Goal: Information Seeking & Learning: Learn about a topic

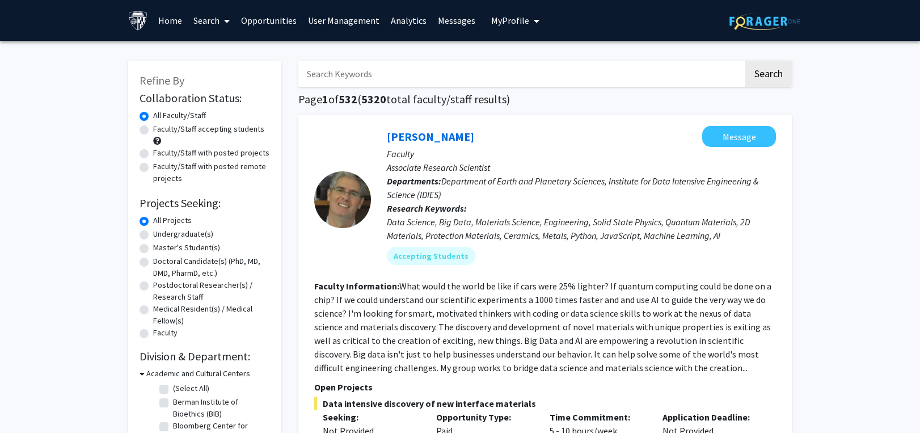
drag, startPoint x: 0, startPoint y: 0, endPoint x: 341, endPoint y: 73, distance: 348.8
click at [341, 73] on input "Search Keywords" at bounding box center [520, 74] width 445 height 26
click at [746, 61] on button "Search" at bounding box center [769, 74] width 47 height 26
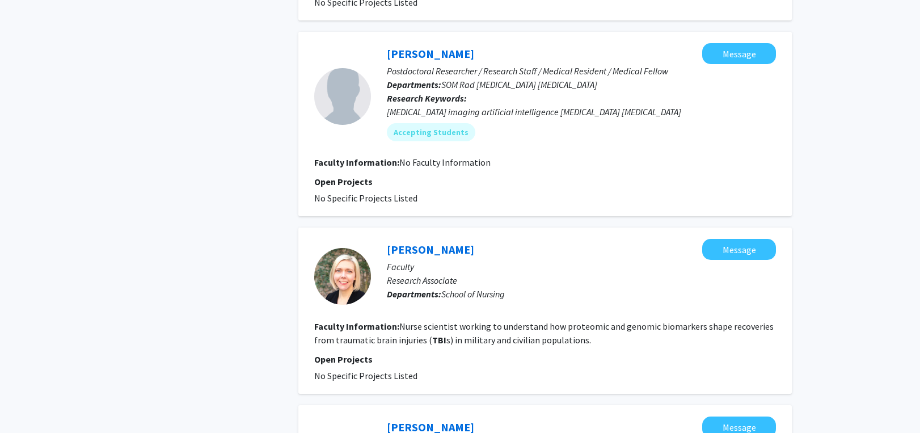
scroll to position [1419, 0]
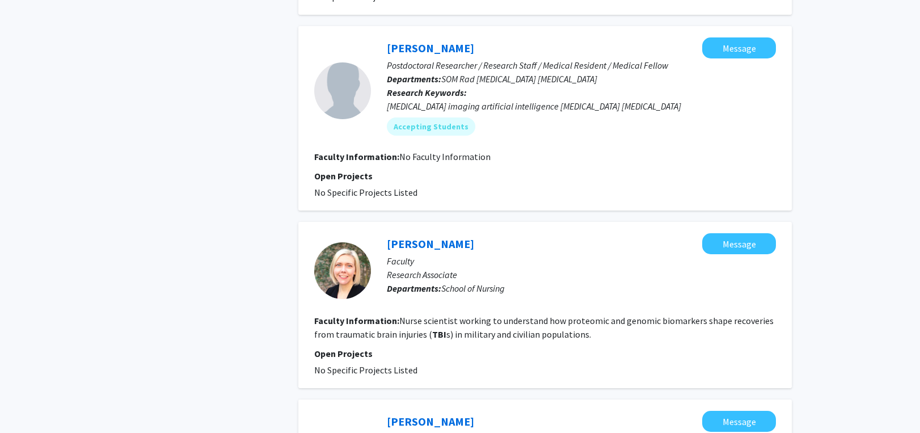
click at [618, 315] on fg-search-faculty "[PERSON_NAME] Message Faculty Research Associate Departments: School of Nursing…" at bounding box center [545, 305] width 462 height 144
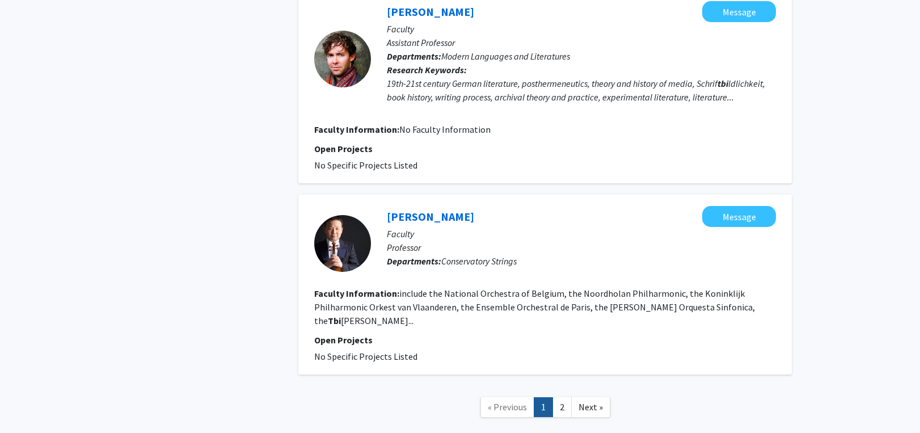
scroll to position [1854, 0]
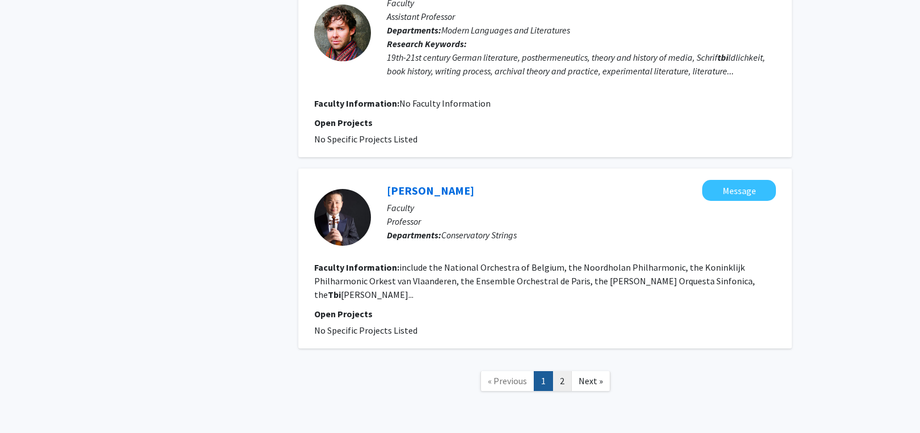
click at [556, 371] on link "2" at bounding box center [562, 381] width 19 height 20
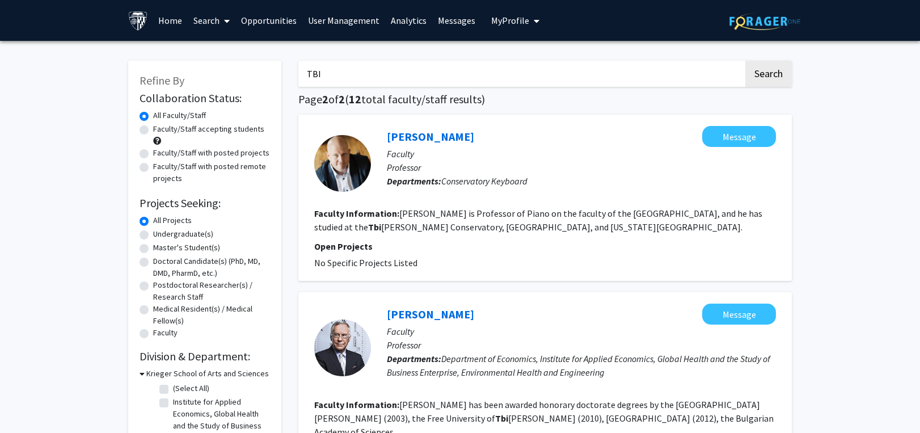
drag, startPoint x: 351, startPoint y: 81, endPoint x: 265, endPoint y: 65, distance: 87.1
click at [265, 65] on div "Refine By Collaboration Status: Collaboration Status All Faculty/Staff Collabor…" at bounding box center [460, 300] width 681 height 502
click at [746, 61] on button "Search" at bounding box center [769, 74] width 47 height 26
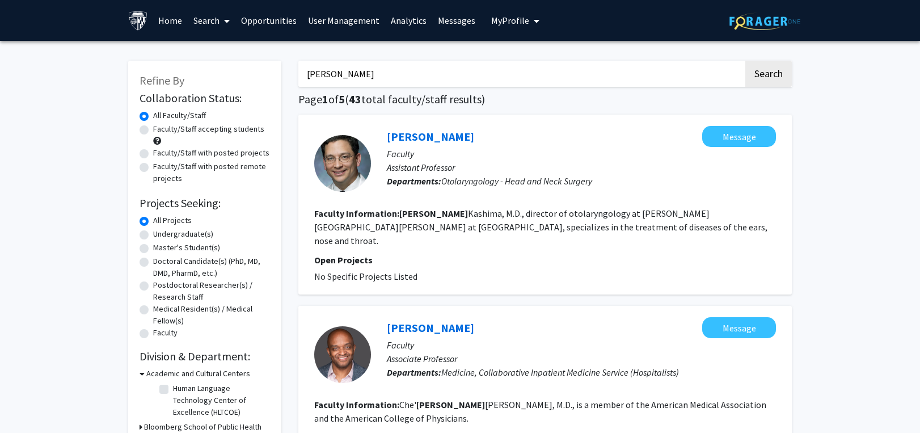
drag, startPoint x: 360, startPoint y: 67, endPoint x: 213, endPoint y: 74, distance: 147.1
type input "[PERSON_NAME]"
click at [746, 61] on button "Search" at bounding box center [769, 74] width 47 height 26
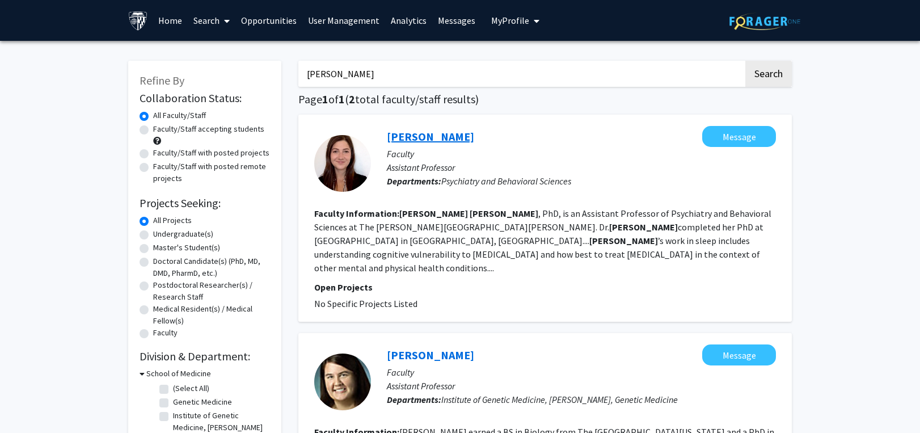
click at [431, 138] on link "[PERSON_NAME]" at bounding box center [430, 136] width 87 height 14
drag, startPoint x: 369, startPoint y: 76, endPoint x: 235, endPoint y: 66, distance: 134.3
click at [235, 66] on div "Refine By Collaboration Status: Collaboration Status All Faculty/Staff Collabor…" at bounding box center [460, 341] width 681 height 584
click at [320, 74] on input "[PERSON_NAME]" at bounding box center [520, 74] width 445 height 26
type input "[PERSON_NAME]"
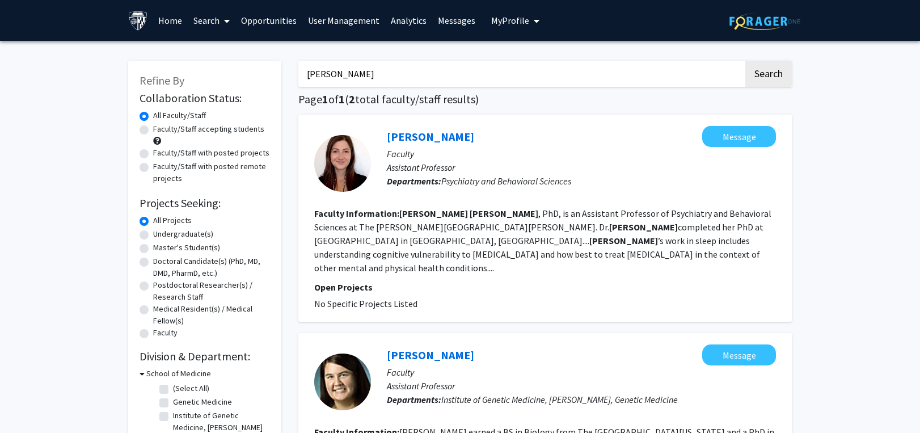
click at [746, 61] on button "Search" at bounding box center [769, 74] width 47 height 26
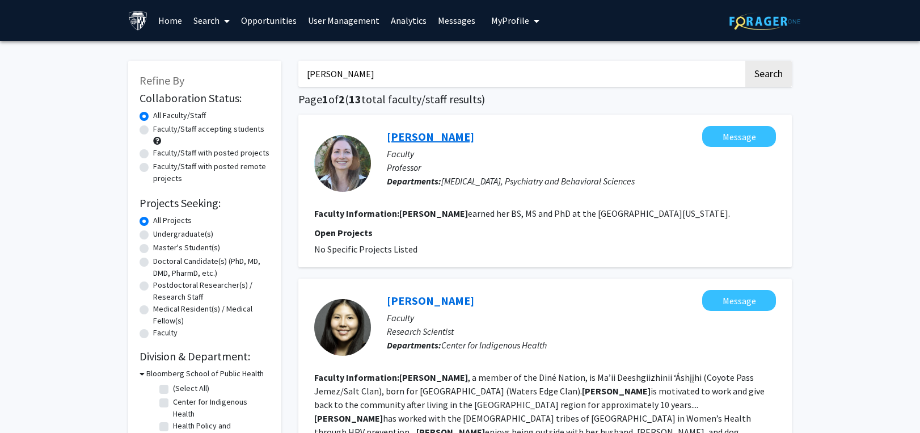
click at [457, 133] on link "[PERSON_NAME]" at bounding box center [430, 136] width 87 height 14
drag, startPoint x: 376, startPoint y: 73, endPoint x: 227, endPoint y: 69, distance: 148.7
click at [746, 61] on button "Search" at bounding box center [769, 74] width 47 height 26
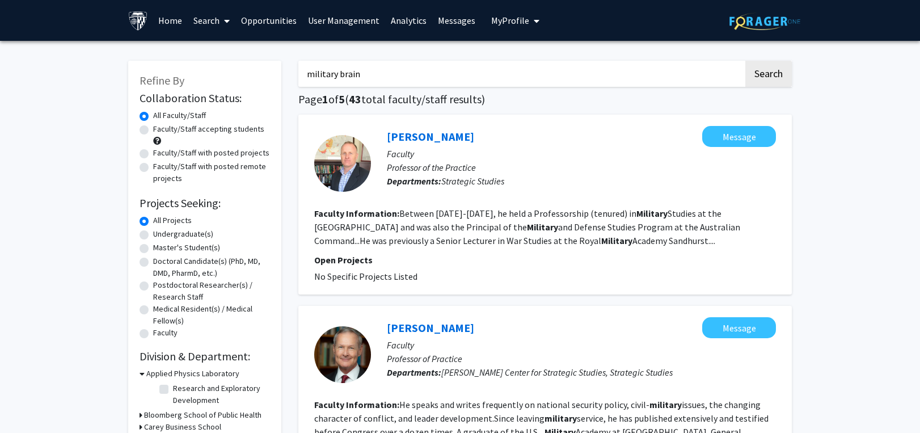
click at [746, 61] on button "Search" at bounding box center [769, 74] width 47 height 26
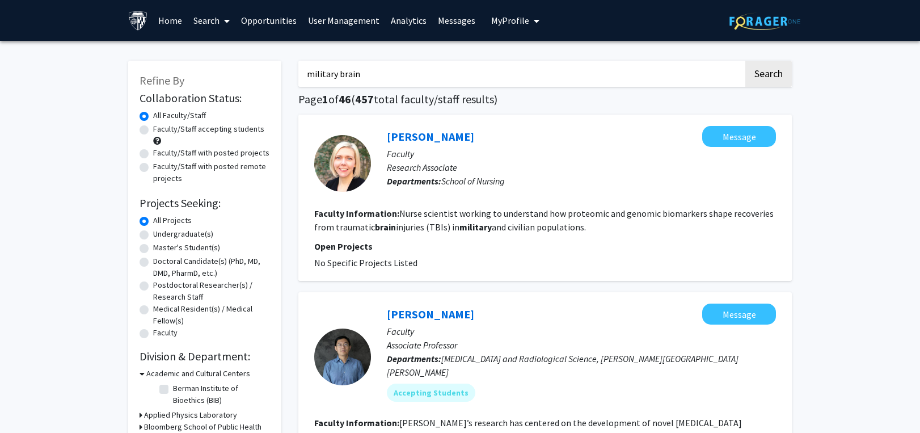
drag, startPoint x: 389, startPoint y: 85, endPoint x: 256, endPoint y: 76, distance: 133.0
type input "[MEDICAL_DATA]"
click at [746, 61] on button "Search" at bounding box center [769, 74] width 47 height 26
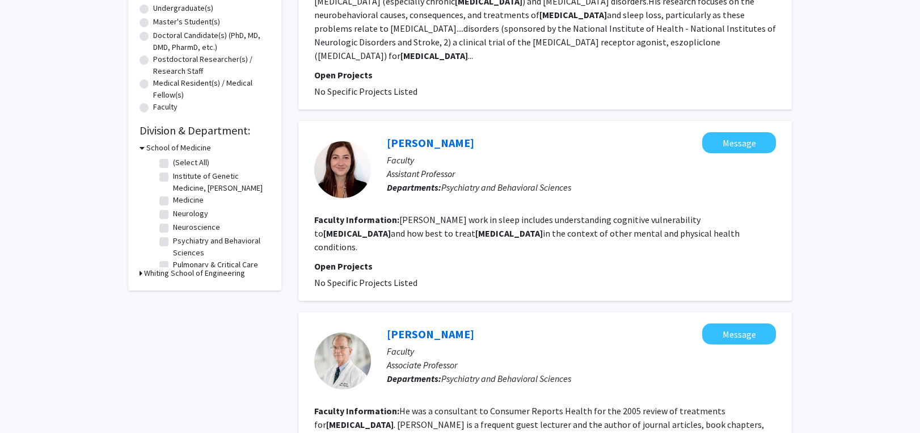
scroll to position [227, 0]
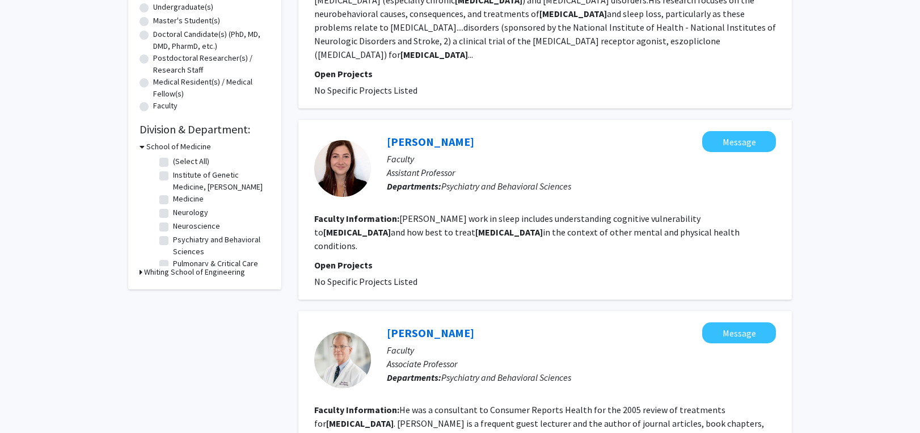
click at [428, 134] on link "[PERSON_NAME]" at bounding box center [430, 141] width 87 height 14
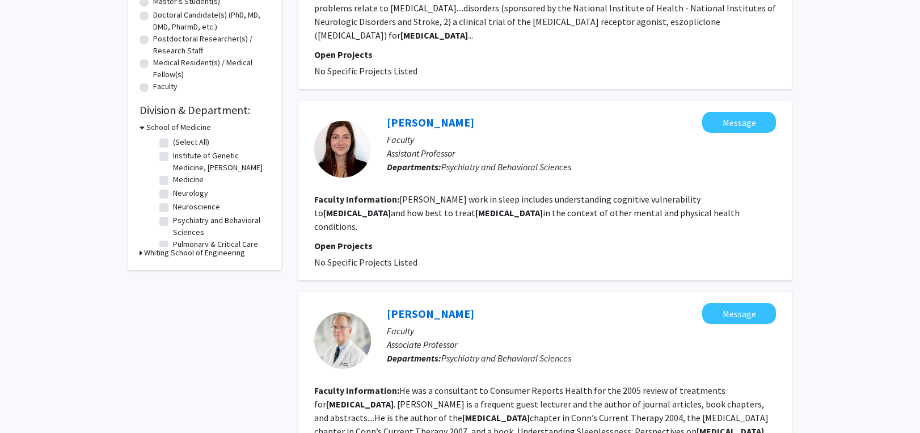
scroll to position [397, 0]
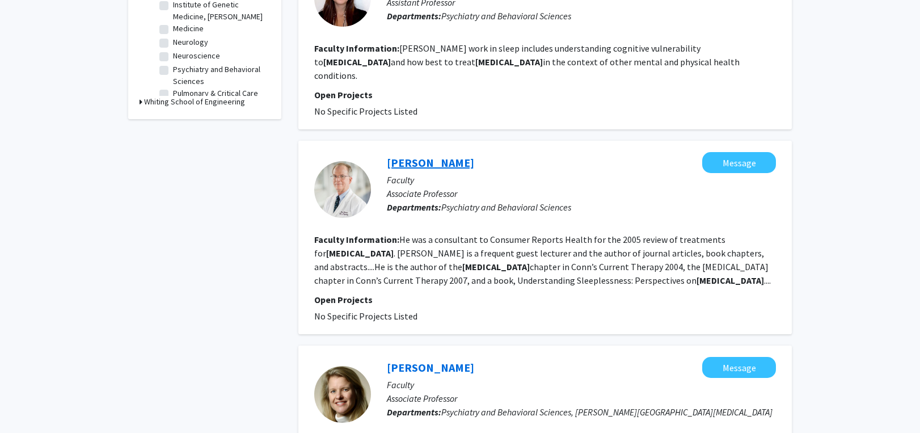
click at [448, 155] on link "[PERSON_NAME]" at bounding box center [430, 162] width 87 height 14
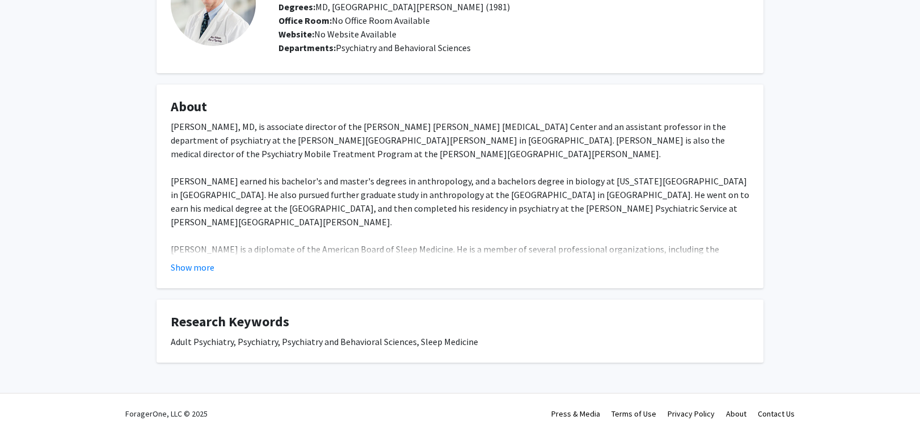
scroll to position [103, 0]
click at [203, 266] on button "Show more" at bounding box center [193, 267] width 44 height 14
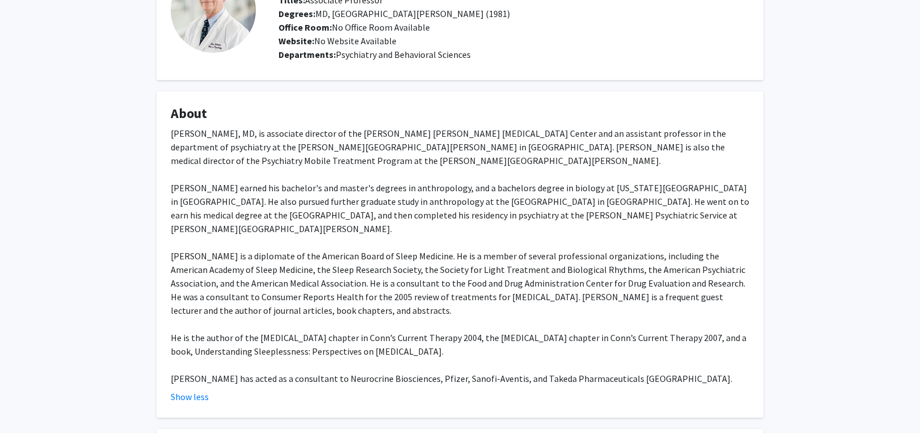
scroll to position [0, 0]
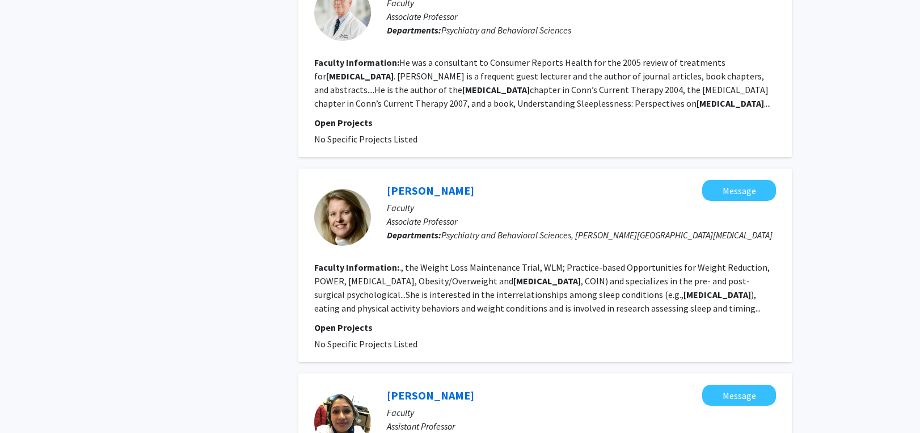
scroll to position [738, 0]
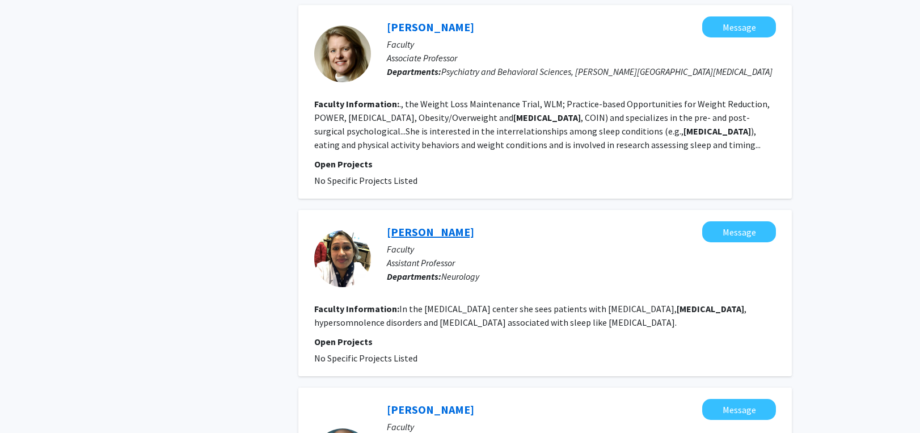
click at [420, 225] on link "[PERSON_NAME]" at bounding box center [430, 232] width 87 height 14
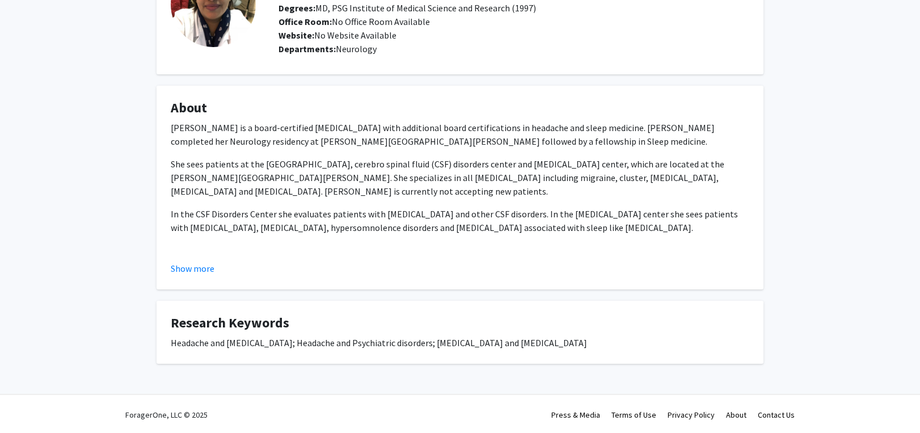
scroll to position [103, 0]
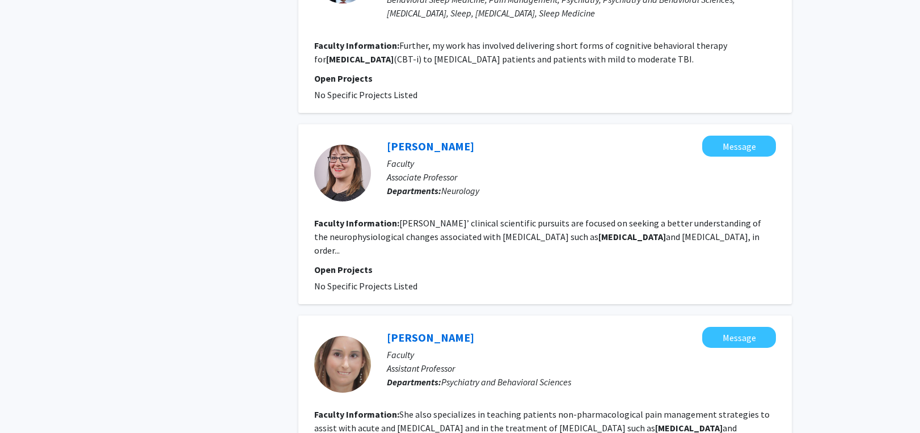
scroll to position [1305, 0]
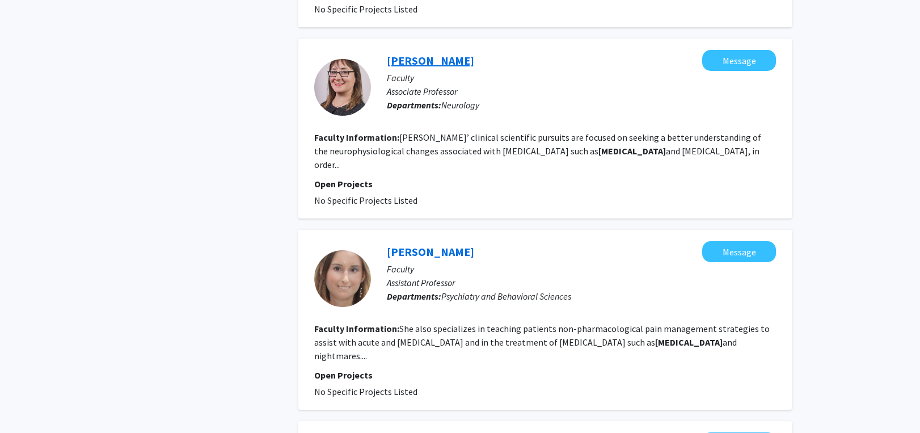
click at [428, 53] on link "[PERSON_NAME]" at bounding box center [430, 60] width 87 height 14
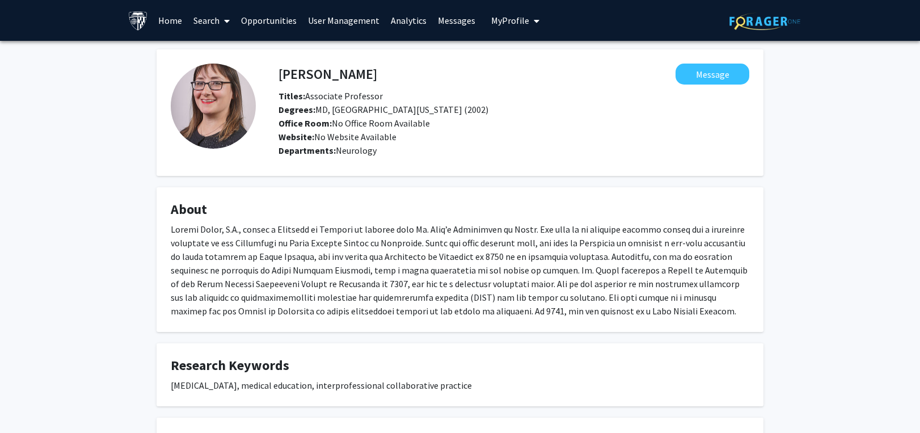
click at [816, 225] on div "[PERSON_NAME] Message Titles: Associate Professor Degrees: [GEOGRAPHIC_DATA], […" at bounding box center [460, 326] width 920 height 571
click at [855, 178] on div "[PERSON_NAME] Message Titles: Associate Professor Degrees: [GEOGRAPHIC_DATA], […" at bounding box center [460, 326] width 920 height 571
drag, startPoint x: 170, startPoint y: 385, endPoint x: 478, endPoint y: 387, distance: 307.6
click at [478, 387] on fg-card "Research Keywords [MEDICAL_DATA], medical education, interprofessional collabor…" at bounding box center [460, 374] width 607 height 63
copy div "[MEDICAL_DATA], medical education, interprofessional collaborative practice"
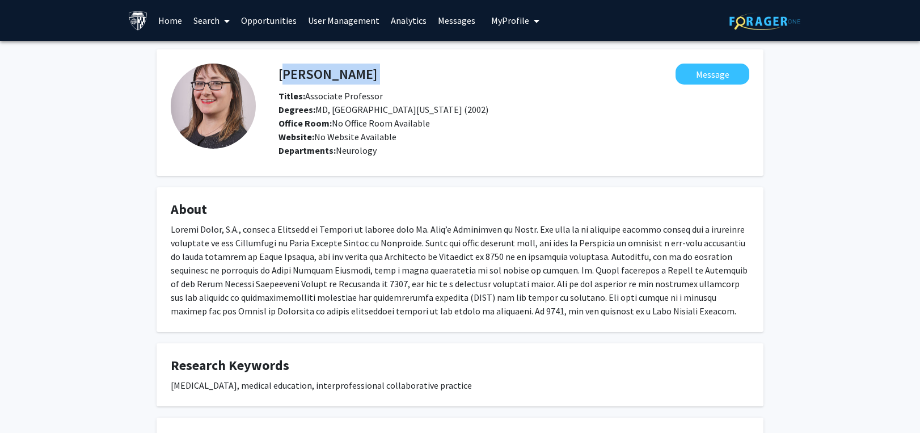
drag, startPoint x: 372, startPoint y: 66, endPoint x: 282, endPoint y: 74, distance: 90.0
click at [282, 74] on div "[PERSON_NAME] Message" at bounding box center [514, 74] width 488 height 21
copy h4 "[PERSON_NAME]"
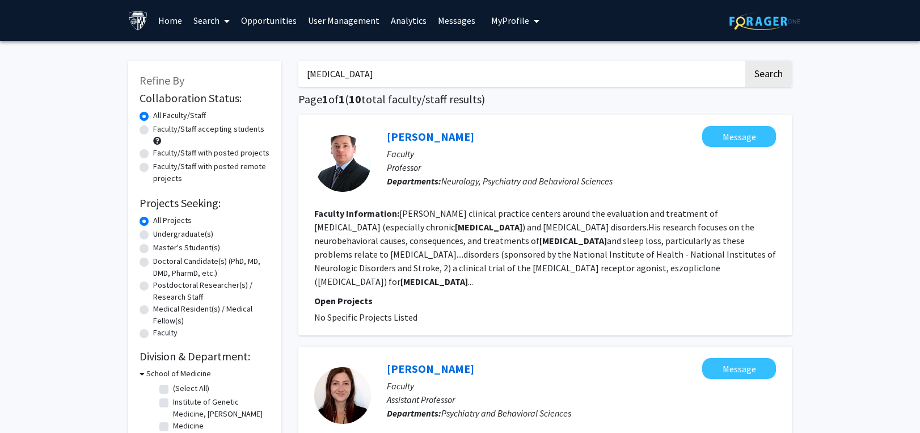
drag, startPoint x: 837, startPoint y: 107, endPoint x: 834, endPoint y: 123, distance: 16.8
drag, startPoint x: 347, startPoint y: 71, endPoint x: 244, endPoint y: 71, distance: 103.3
type input "[MEDICAL_DATA]"
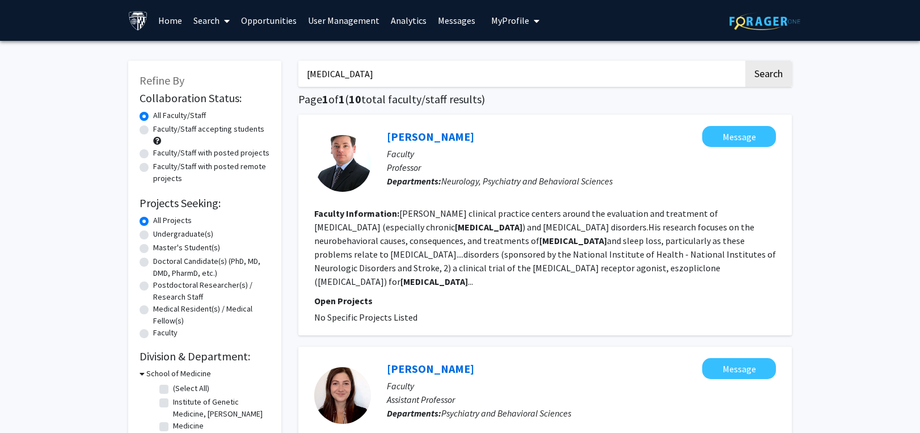
click at [746, 61] on button "Search" at bounding box center [769, 74] width 47 height 26
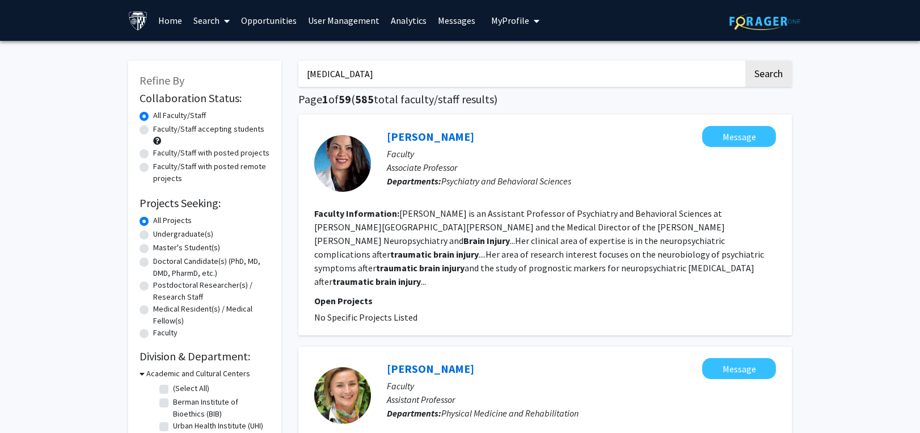
click at [225, 21] on icon at bounding box center [227, 20] width 6 height 9
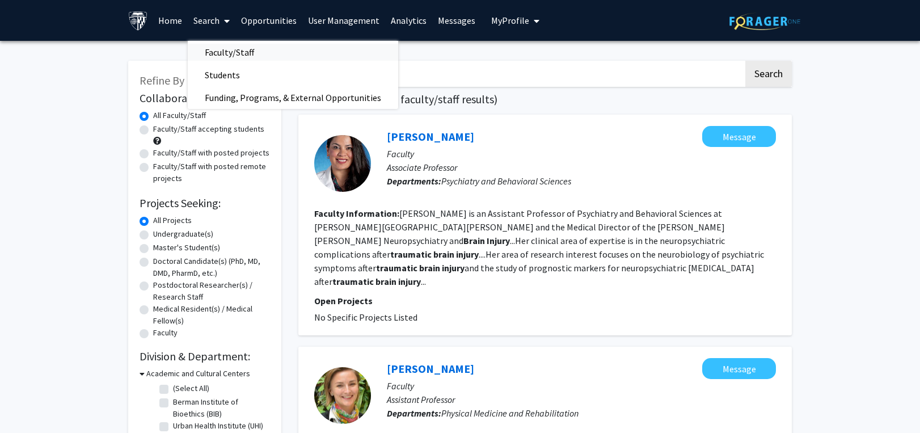
click at [207, 51] on span "Faculty/Staff" at bounding box center [229, 52] width 83 height 23
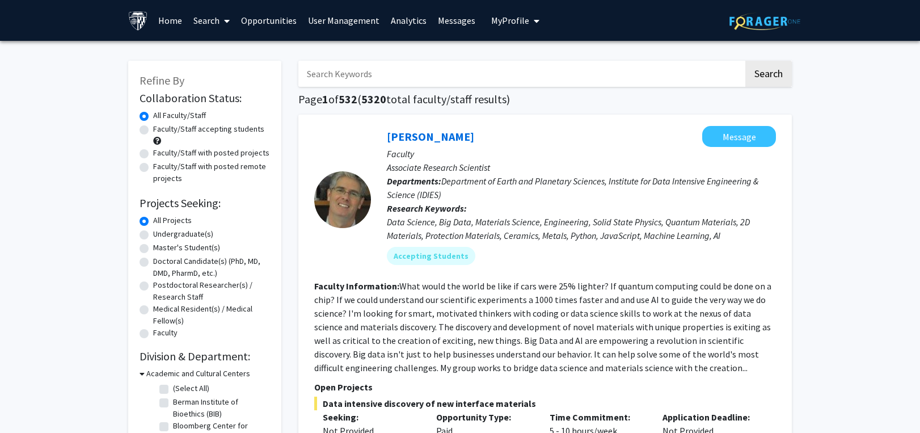
click at [329, 65] on input "Search Keywords" at bounding box center [520, 74] width 445 height 26
paste input "[MEDICAL_DATA]"
click at [758, 82] on button "Search" at bounding box center [769, 74] width 47 height 26
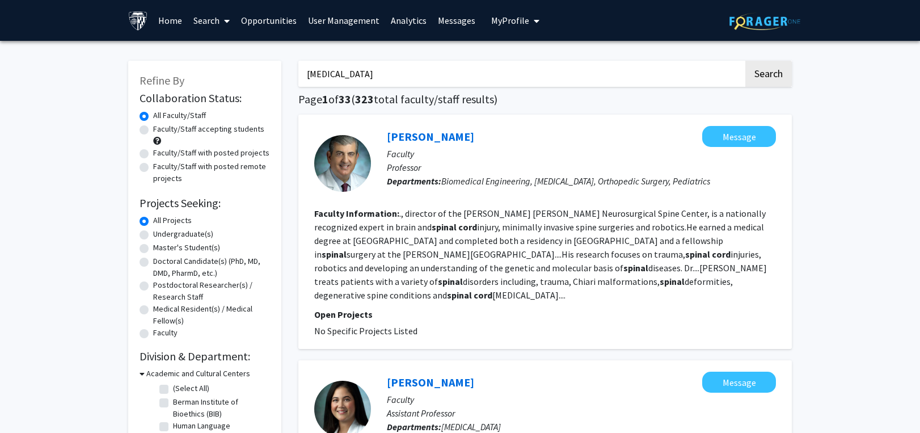
drag, startPoint x: 347, startPoint y: 71, endPoint x: 291, endPoint y: 71, distance: 56.7
click at [746, 61] on button "Search" at bounding box center [769, 74] width 47 height 26
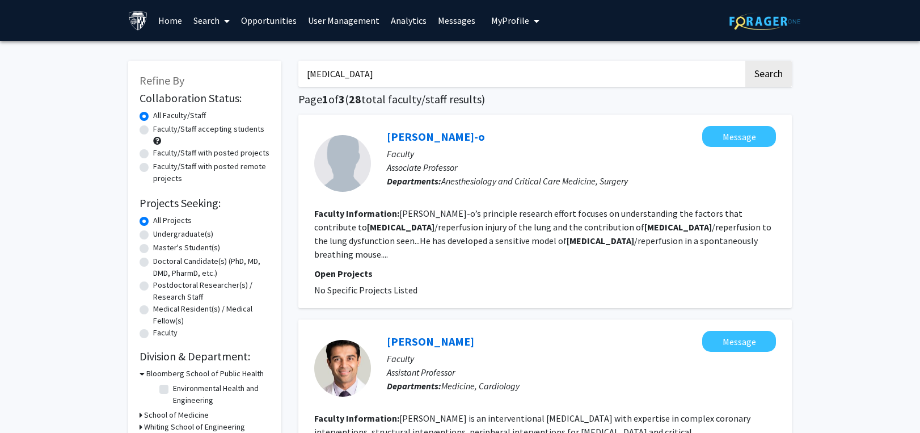
drag, startPoint x: 365, startPoint y: 74, endPoint x: 232, endPoint y: 74, distance: 132.8
type input "spinal"
click at [746, 61] on button "Search" at bounding box center [769, 74] width 47 height 26
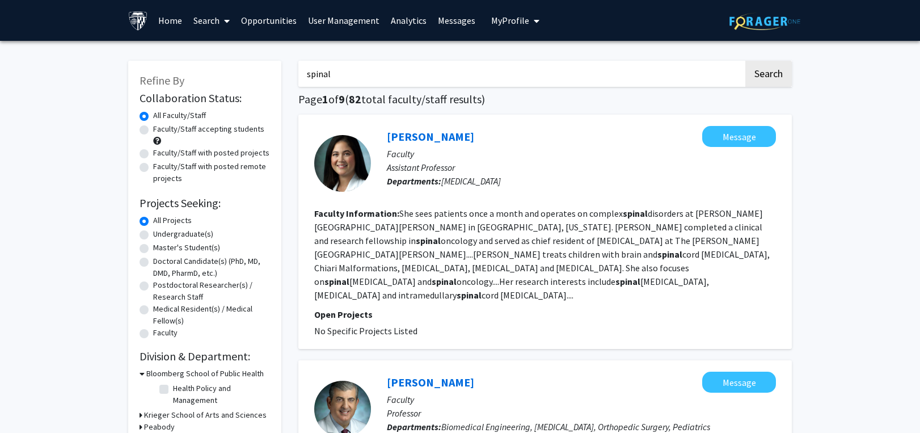
click at [153, 129] on label "Faculty/Staff accepting students" at bounding box center [208, 129] width 111 height 12
click at [153, 129] on input "Faculty/Staff accepting students" at bounding box center [156, 126] width 7 height 7
radio input "true"
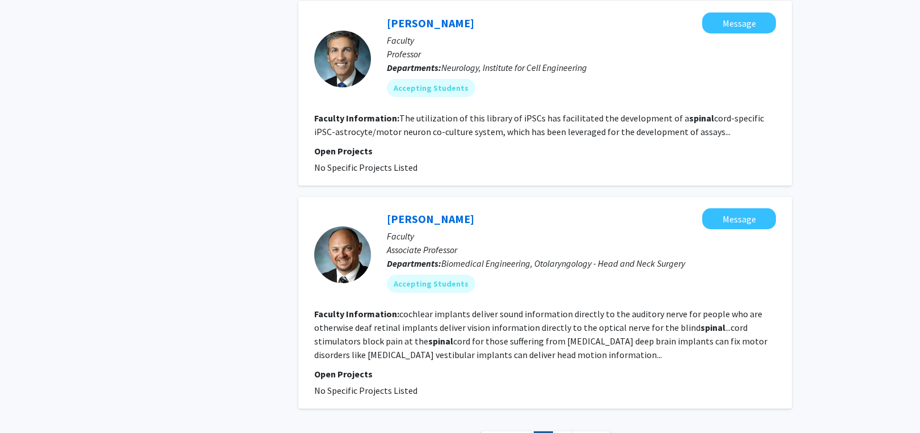
scroll to position [1872, 0]
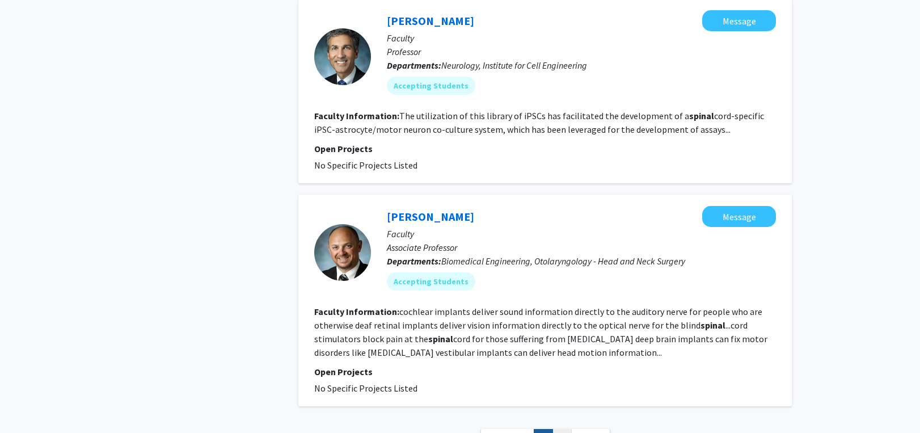
click at [557, 429] on link "2" at bounding box center [562, 439] width 19 height 20
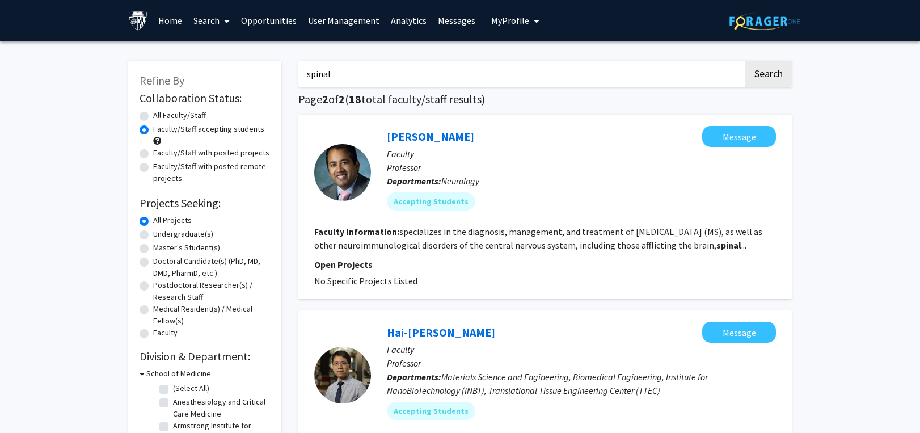
click at [206, 22] on link "Search" at bounding box center [212, 21] width 48 height 40
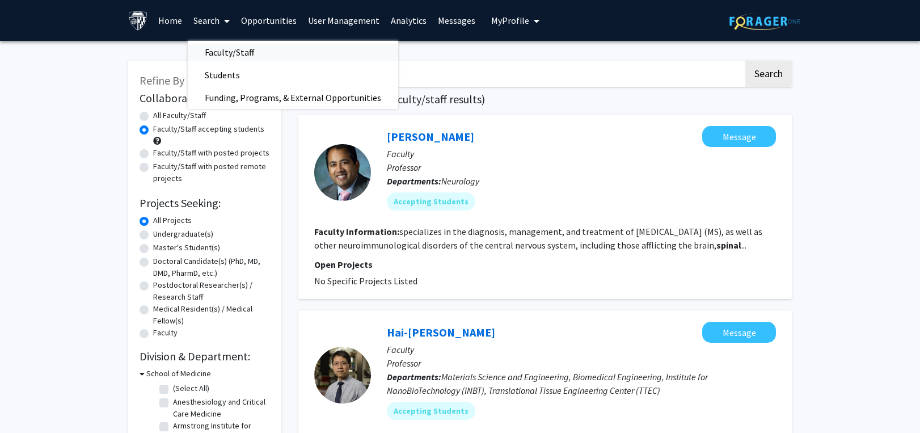
click at [207, 44] on span "Faculty/Staff" at bounding box center [229, 52] width 83 height 23
radio input "true"
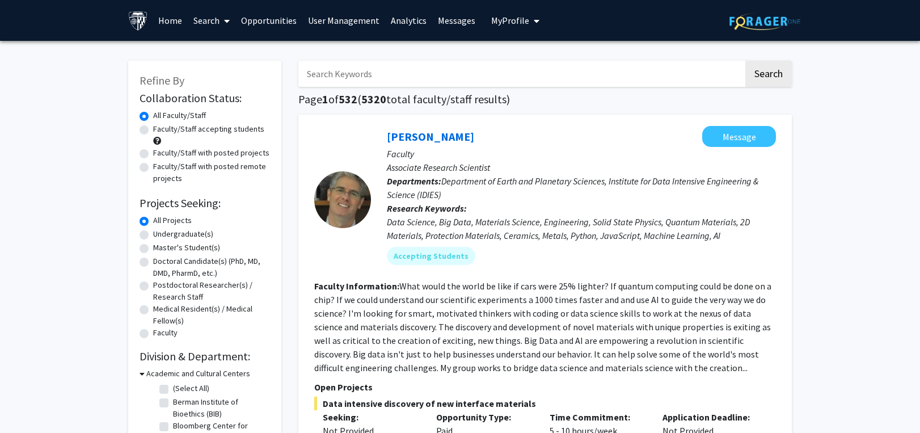
click at [419, 80] on input "Search Keywords" at bounding box center [520, 74] width 445 height 26
type input "breast"
click at [746, 61] on button "Search" at bounding box center [769, 74] width 47 height 26
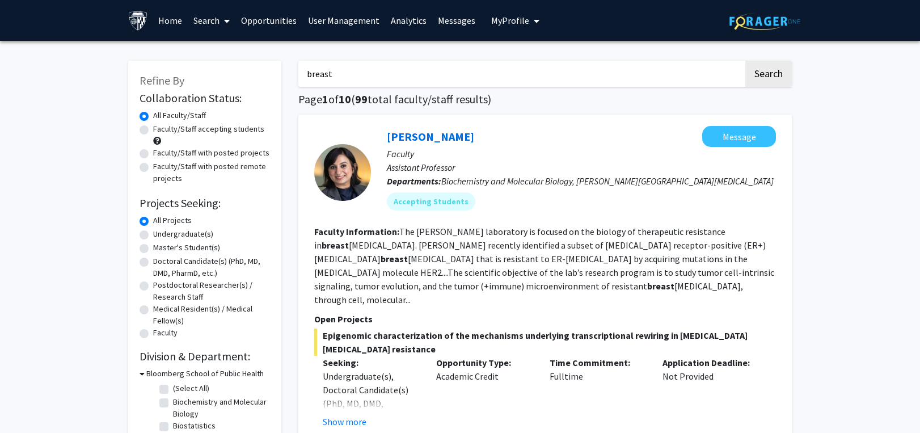
click at [153, 131] on label "Faculty/Staff accepting students" at bounding box center [208, 129] width 111 height 12
click at [153, 131] on input "Faculty/Staff accepting students" at bounding box center [156, 126] width 7 height 7
radio input "true"
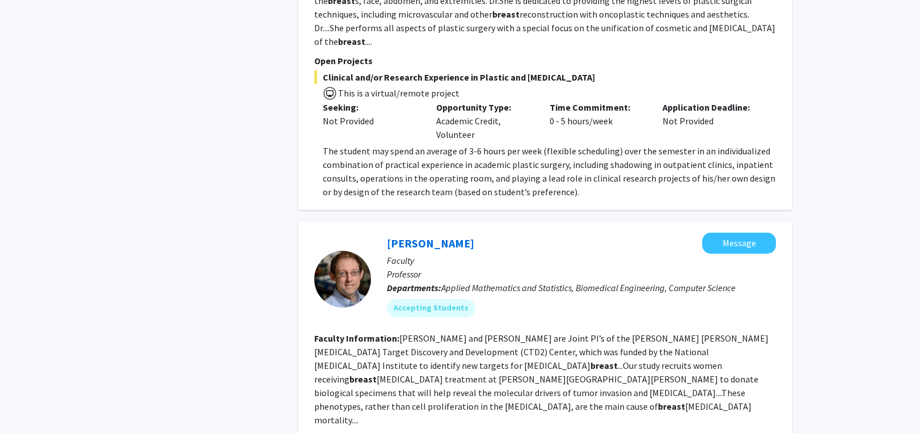
scroll to position [2488, 0]
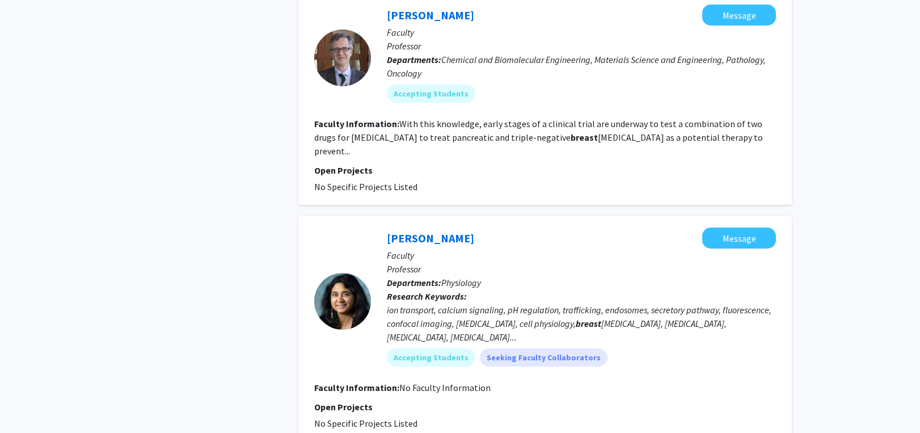
scroll to position [2019, 0]
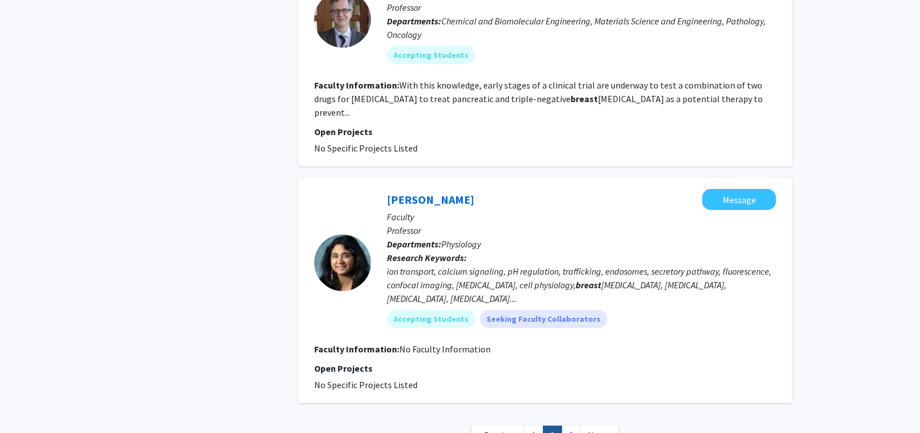
click at [580, 426] on link "3" at bounding box center [571, 436] width 19 height 20
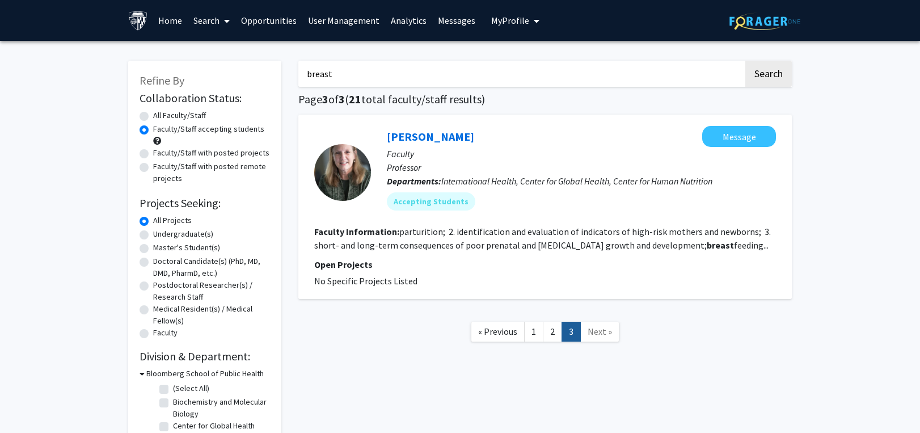
drag, startPoint x: 338, startPoint y: 77, endPoint x: 227, endPoint y: 77, distance: 111.2
click at [227, 77] on div "Refine By Collaboration Status: Collaboration Status All Faculty/Staff Collabor…" at bounding box center [460, 280] width 681 height 463
paste input "Transnational"
type input "Transnational"
click at [769, 74] on button "Search" at bounding box center [769, 74] width 47 height 26
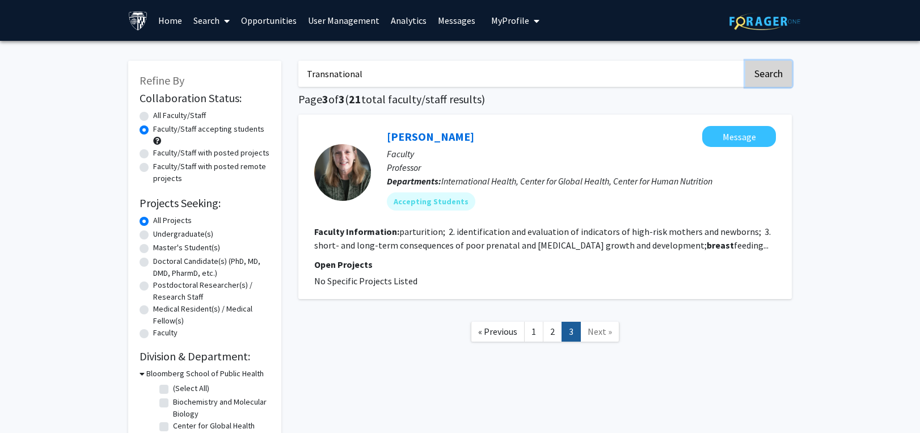
radio input "true"
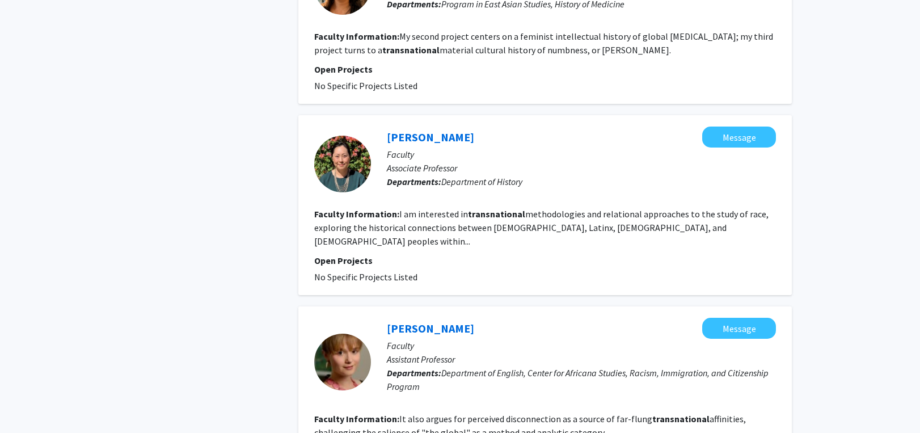
scroll to position [1759, 0]
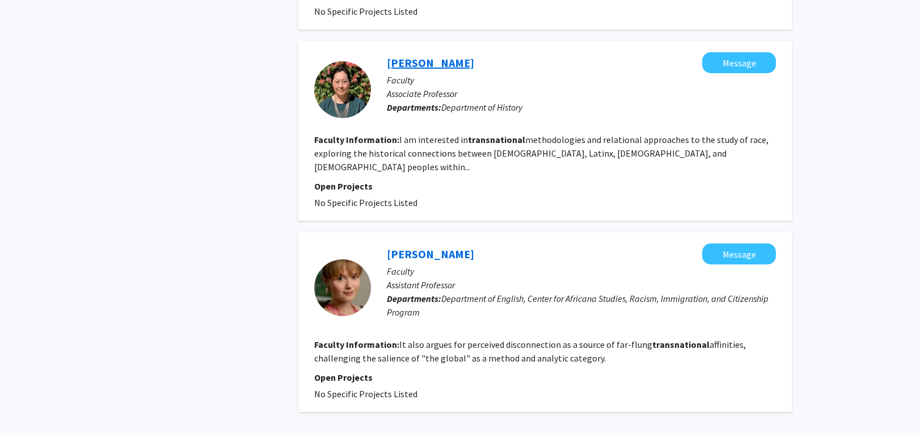
click at [420, 56] on link "[PERSON_NAME]" at bounding box center [430, 63] width 87 height 14
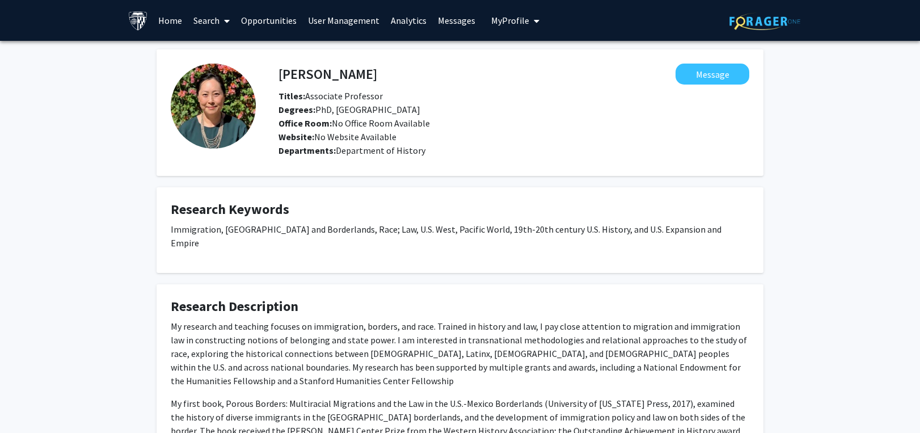
drag, startPoint x: 163, startPoint y: 224, endPoint x: 243, endPoint y: 250, distance: 84.2
click at [243, 250] on fg-card "Research Keywords Immigration, [GEOGRAPHIC_DATA] and Borderlands, Race; Law, U.…" at bounding box center [460, 230] width 607 height 86
copy p "Immigration, [GEOGRAPHIC_DATA] and Borderlands, Race; Law, U.S. West, Pacific W…"
click at [203, 19] on link "Search" at bounding box center [212, 21] width 48 height 40
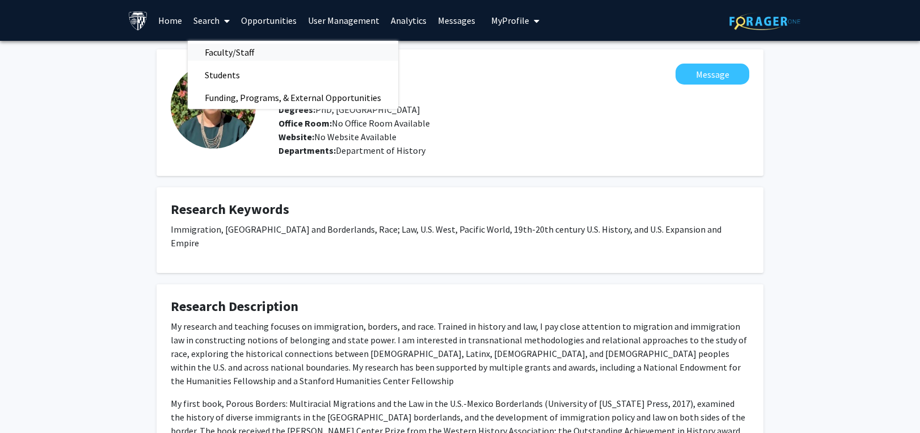
click at [214, 47] on span "Faculty/Staff" at bounding box center [229, 52] width 83 height 23
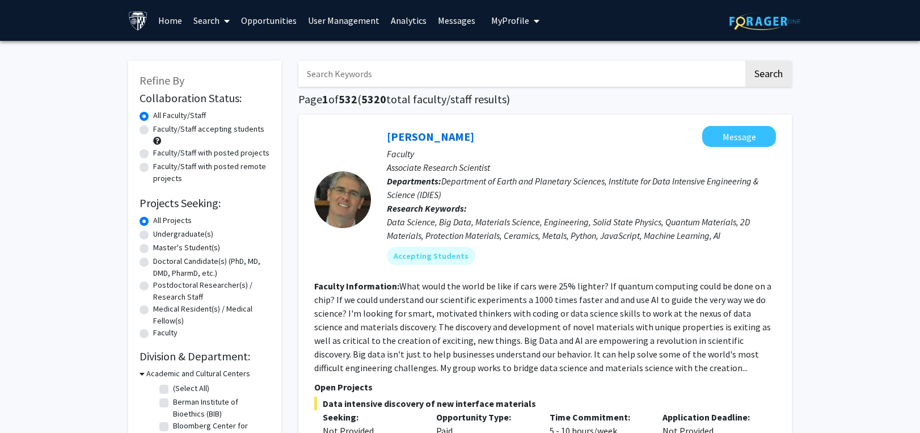
click at [366, 70] on input "Search Keywords" at bounding box center [520, 74] width 445 height 26
type input "neural"
click at [746, 61] on button "Search" at bounding box center [769, 74] width 47 height 26
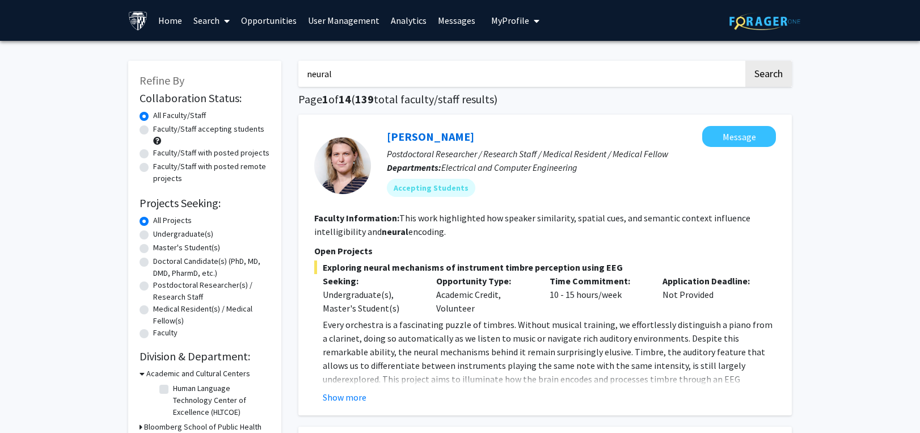
click at [153, 130] on label "Faculty/Staff accepting students" at bounding box center [208, 129] width 111 height 12
click at [153, 130] on input "Faculty/Staff accepting students" at bounding box center [156, 126] width 7 height 7
radio input "true"
click at [376, 77] on input "neural" at bounding box center [520, 74] width 445 height 26
type input "[MEDICAL_DATA]"
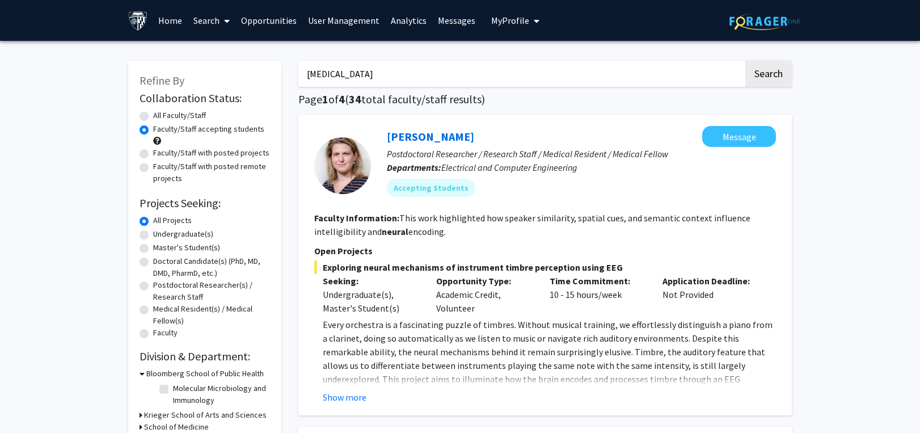
click at [746, 61] on button "Search" at bounding box center [769, 74] width 47 height 26
radio input "true"
drag, startPoint x: 331, startPoint y: 73, endPoint x: 366, endPoint y: 72, distance: 34.6
click at [366, 72] on input "[MEDICAL_DATA]" at bounding box center [520, 74] width 445 height 26
click at [746, 61] on button "Search" at bounding box center [769, 74] width 47 height 26
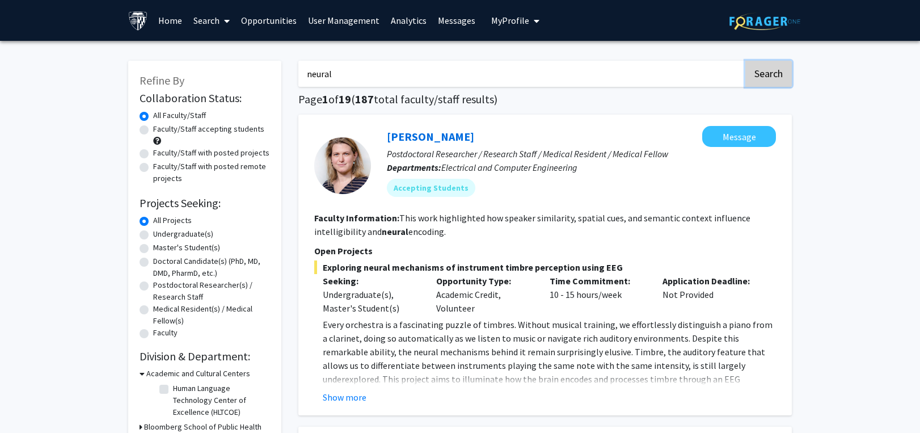
click at [767, 65] on button "Search" at bounding box center [769, 74] width 47 height 26
drag, startPoint x: 235, startPoint y: 69, endPoint x: 223, endPoint y: 69, distance: 12.5
click at [746, 61] on button "Search" at bounding box center [769, 74] width 47 height 26
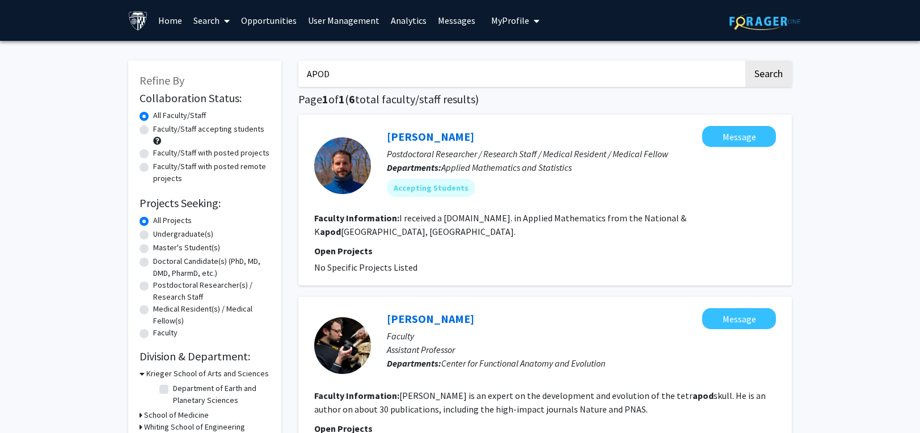
drag, startPoint x: 374, startPoint y: 78, endPoint x: 250, endPoint y: 76, distance: 123.7
click at [746, 61] on button "Search" at bounding box center [769, 74] width 47 height 26
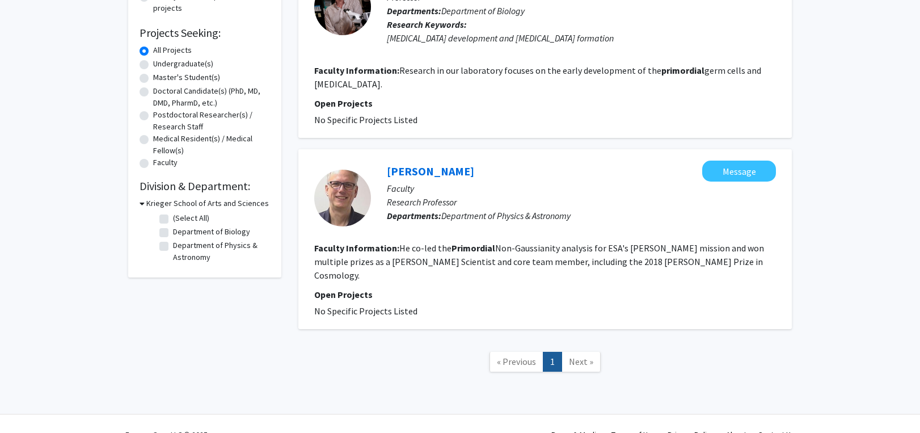
scroll to position [57, 0]
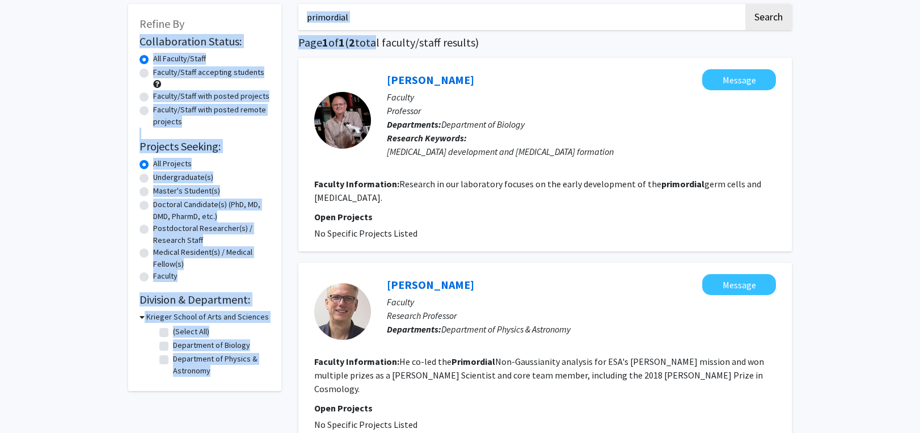
drag, startPoint x: 378, startPoint y: 31, endPoint x: 260, endPoint y: 28, distance: 118.0
click at [260, 28] on div "Refine By Collaboration Status: Collaboration Status All Faculty/Staff Collabor…" at bounding box center [460, 251] width 681 height 516
click at [424, 3] on div "primordial Search Page 1 of 1 ( 2 total faculty/staff results) [PERSON_NAME] Me…" at bounding box center [545, 251] width 511 height 516
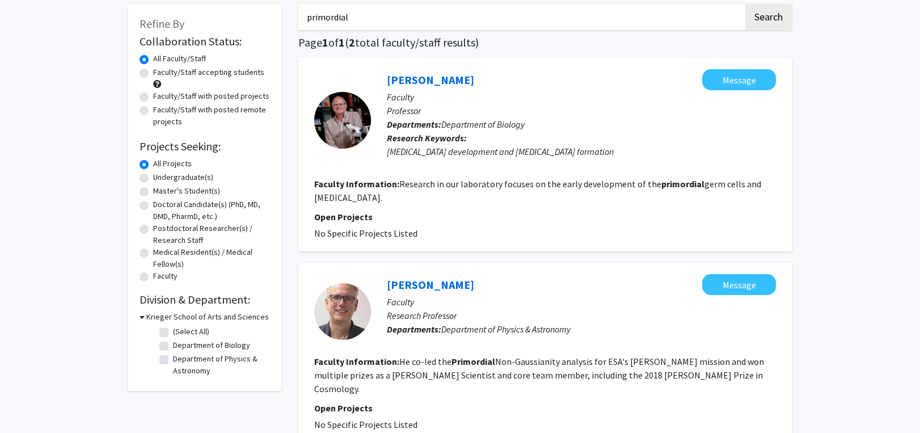
drag, startPoint x: 396, startPoint y: 17, endPoint x: 284, endPoint y: 15, distance: 111.8
click at [284, 15] on div "Refine By Collaboration Status: Collaboration Status All Faculty/Staff Collabor…" at bounding box center [460, 251] width 681 height 516
click at [746, 4] on button "Search" at bounding box center [769, 17] width 47 height 26
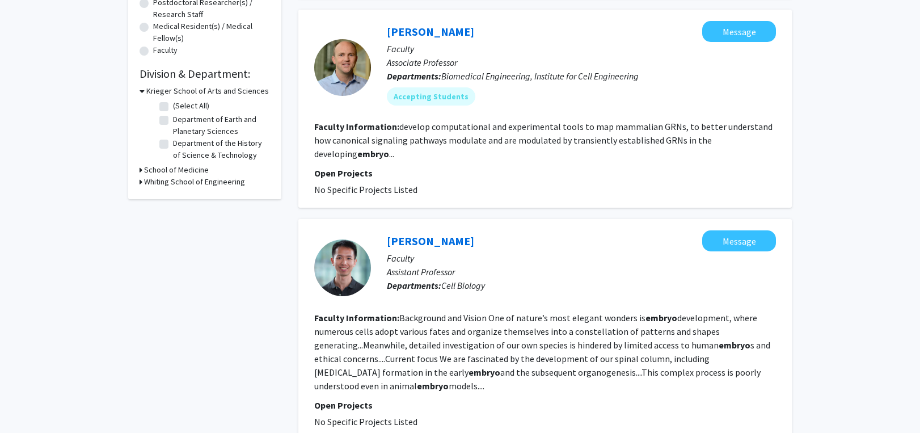
scroll to position [284, 0]
drag, startPoint x: 895, startPoint y: 237, endPoint x: 883, endPoint y: 108, distance: 129.4
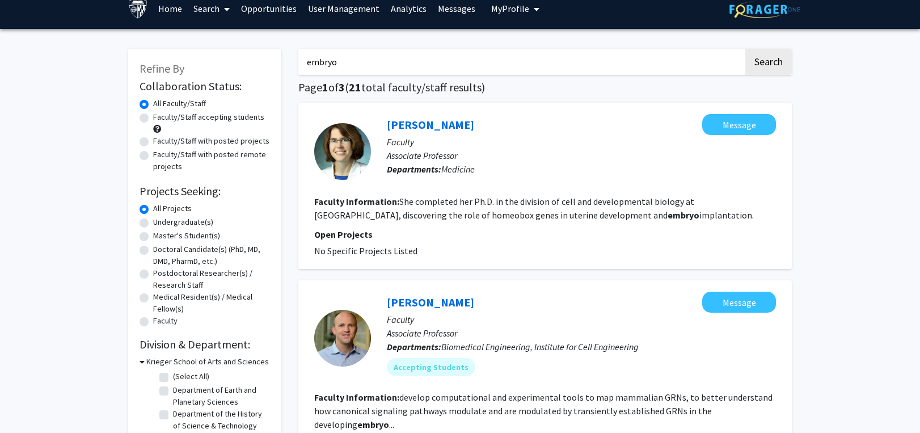
scroll to position [0, 0]
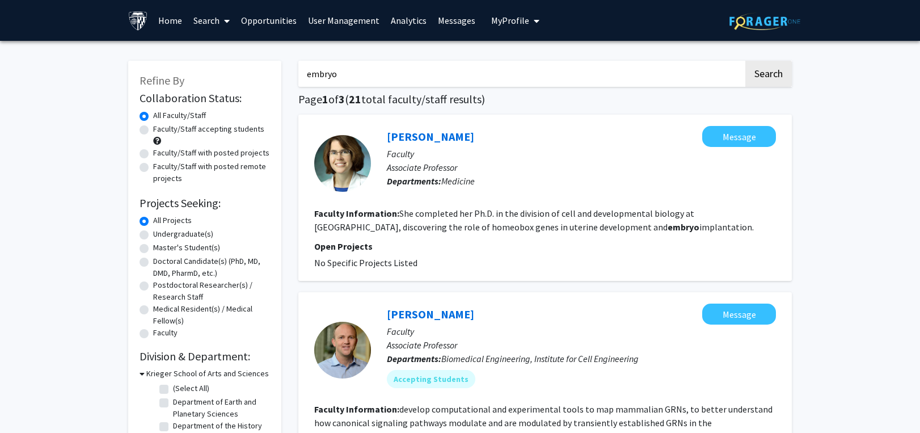
drag, startPoint x: 398, startPoint y: 62, endPoint x: 200, endPoint y: 70, distance: 198.2
paste input "Yuchuan Mia"
type input "[PERSON_NAME]"
click at [763, 65] on button "Search" at bounding box center [769, 74] width 47 height 26
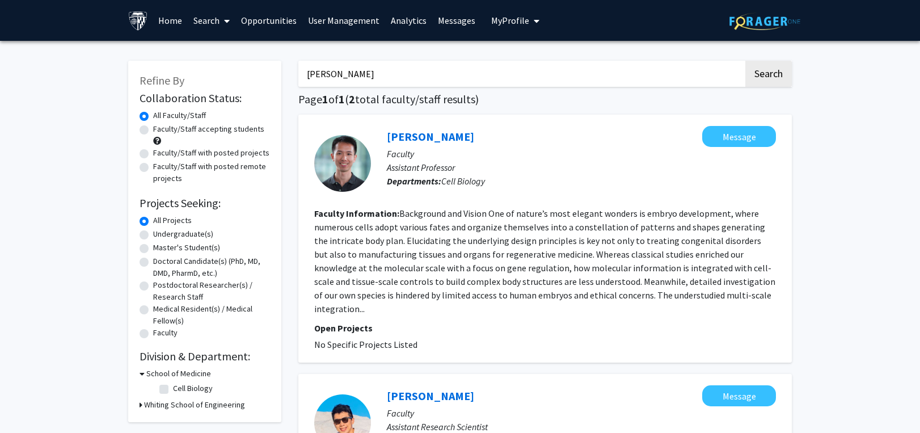
click at [399, 129] on div "[PERSON_NAME] Message" at bounding box center [581, 136] width 389 height 21
click at [400, 131] on link "[PERSON_NAME]" at bounding box center [430, 136] width 87 height 14
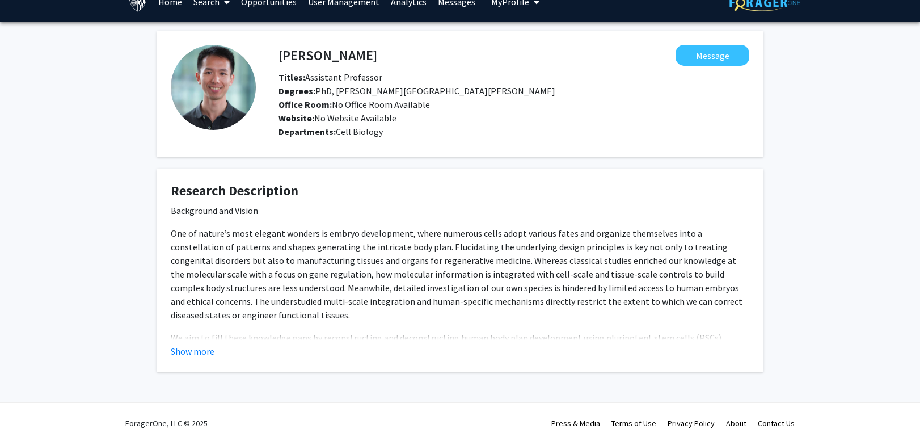
scroll to position [29, 0]
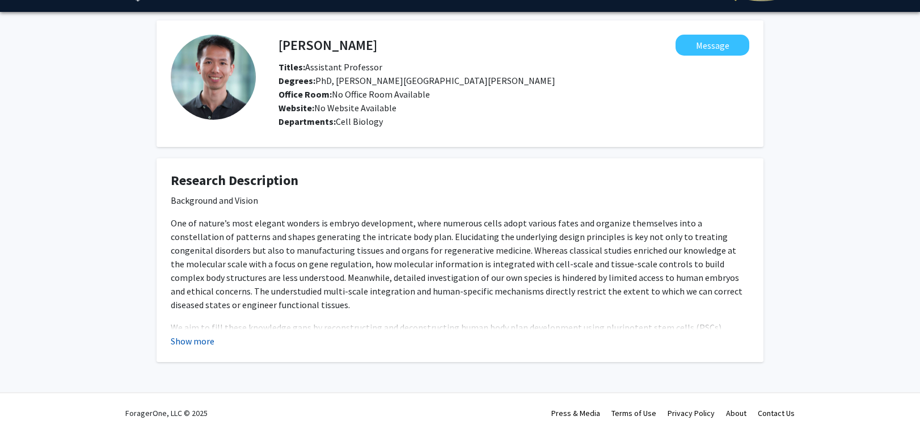
click at [193, 345] on button "Show more" at bounding box center [193, 341] width 44 height 14
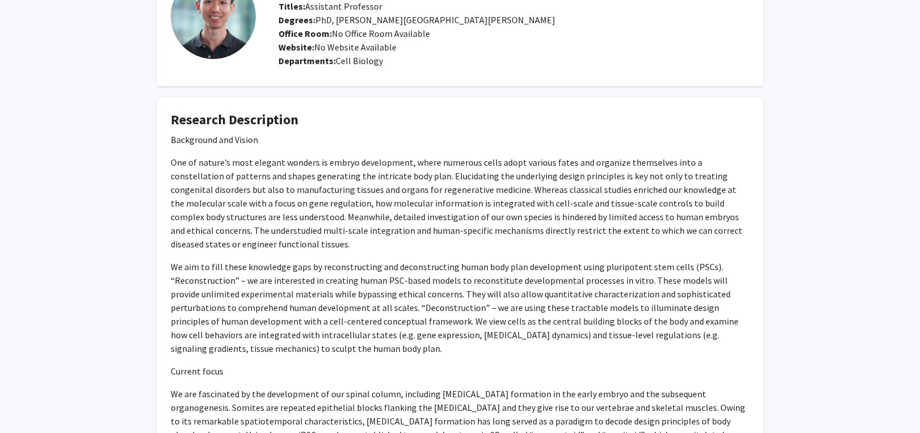
scroll to position [0, 0]
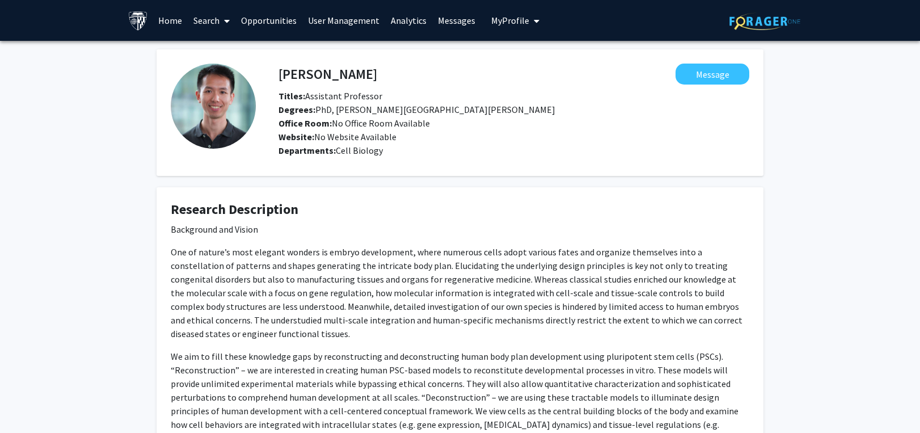
click at [213, 21] on link "Search" at bounding box center [212, 21] width 48 height 40
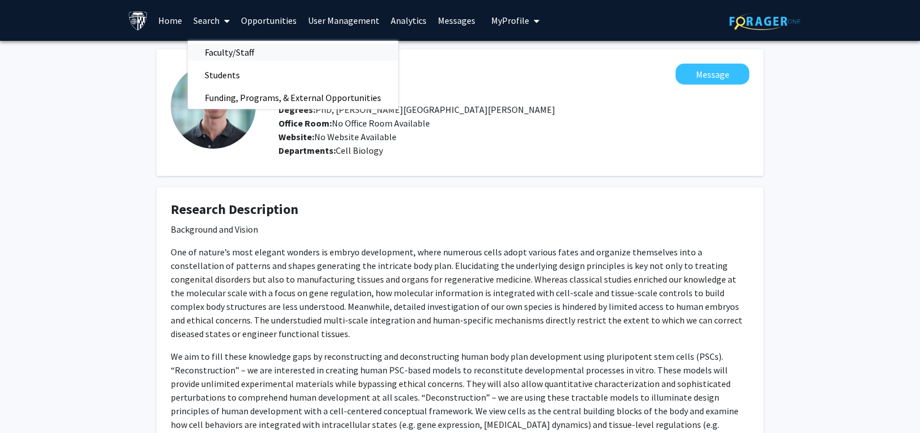
click at [218, 49] on span "Faculty/Staff" at bounding box center [229, 52] width 83 height 23
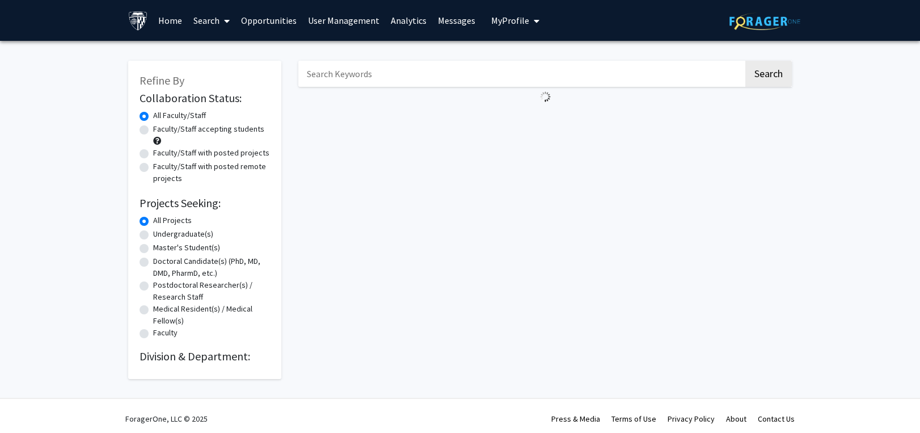
click at [344, 77] on input "Search Keywords" at bounding box center [520, 74] width 445 height 26
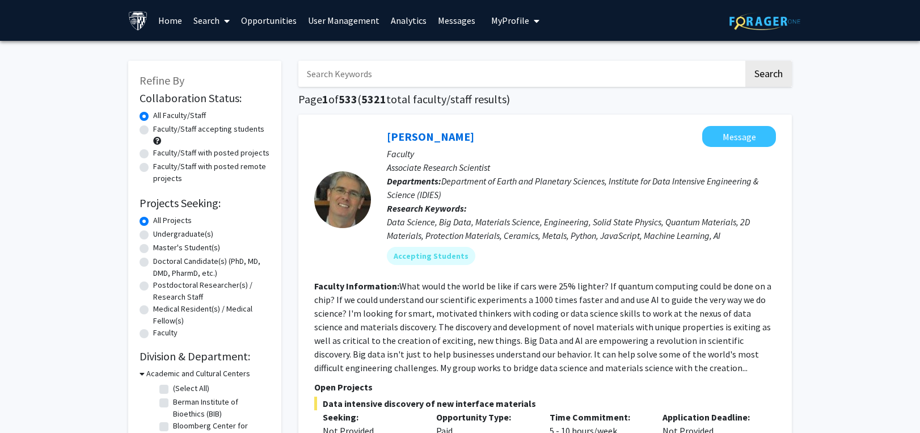
paste input "SynGAP"
type input "SynGAP"
click at [768, 74] on button "Search" at bounding box center [769, 74] width 47 height 26
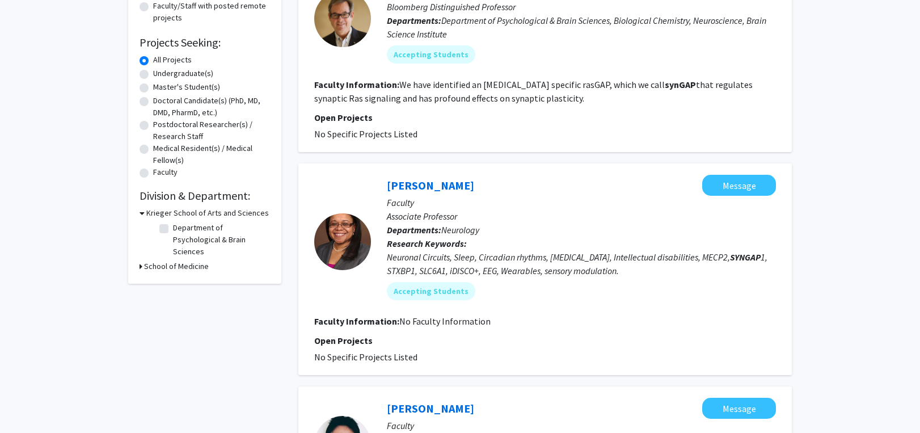
scroll to position [354, 0]
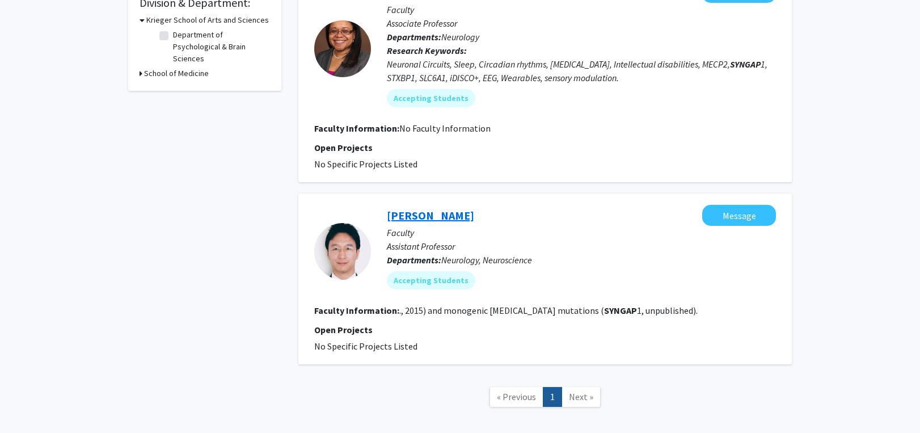
click at [433, 217] on link "[PERSON_NAME]" at bounding box center [430, 215] width 87 height 14
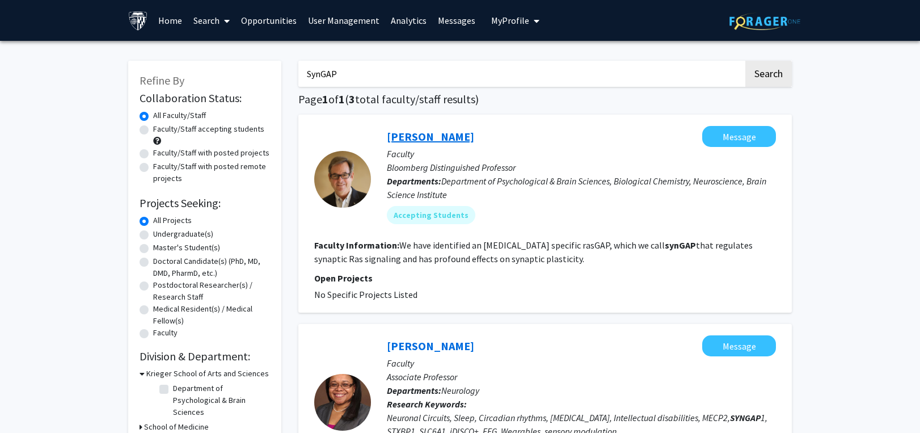
click at [441, 138] on link "[PERSON_NAME]" at bounding box center [430, 136] width 87 height 14
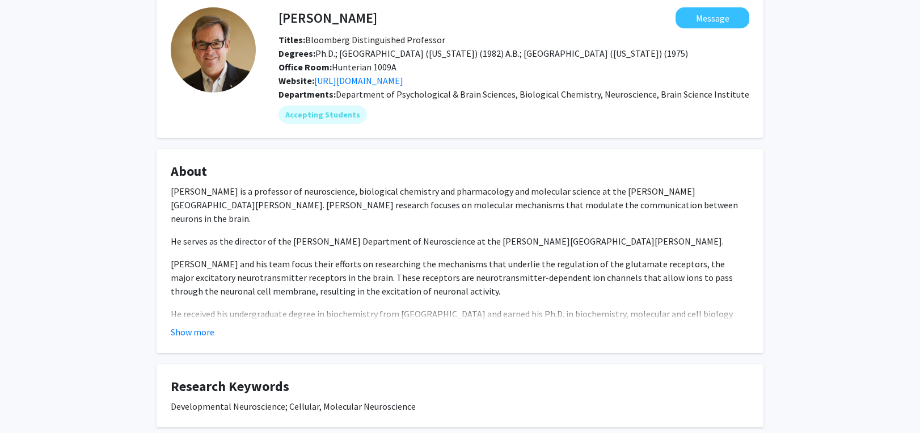
scroll to position [227, 0]
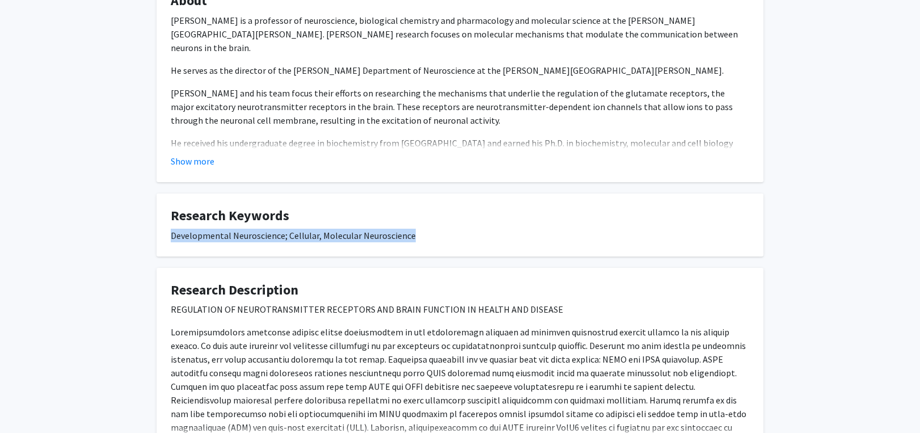
drag, startPoint x: 171, startPoint y: 234, endPoint x: 420, endPoint y: 235, distance: 249.1
click at [420, 235] on div "Developmental Neuroscience; Cellular, Molecular Neuroscience" at bounding box center [460, 236] width 579 height 14
copy div "Developmental Neuroscience; Cellular, Molecular Neuroscience"
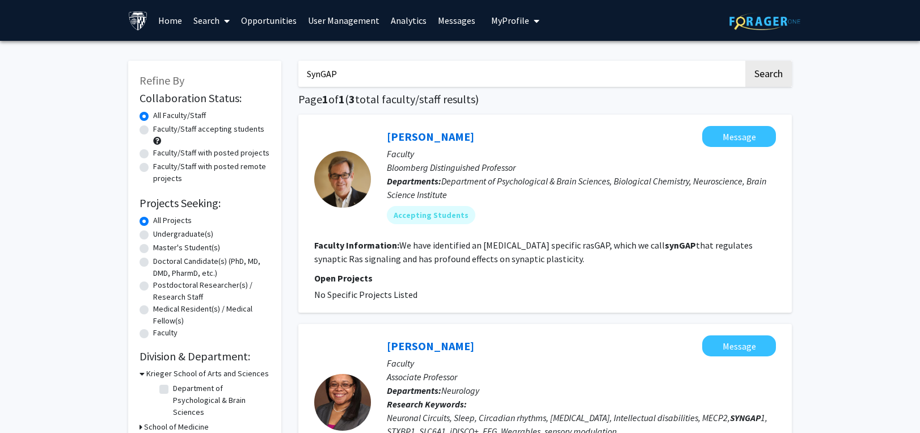
drag, startPoint x: 389, startPoint y: 71, endPoint x: 251, endPoint y: 86, distance: 138.6
click at [251, 86] on div "Refine By Collaboration Status: Collaboration Status All Faculty/Staff Collabor…" at bounding box center [460, 416] width 681 height 734
type input "intuition"
click at [746, 61] on button "Search" at bounding box center [769, 74] width 47 height 26
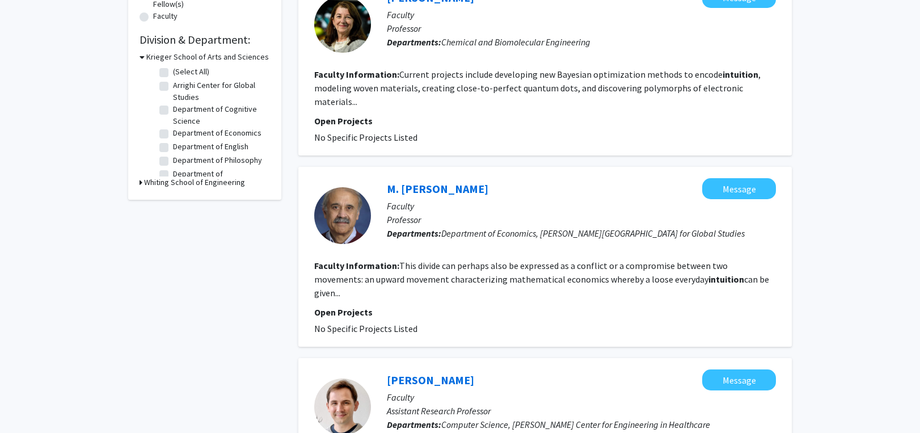
scroll to position [397, 0]
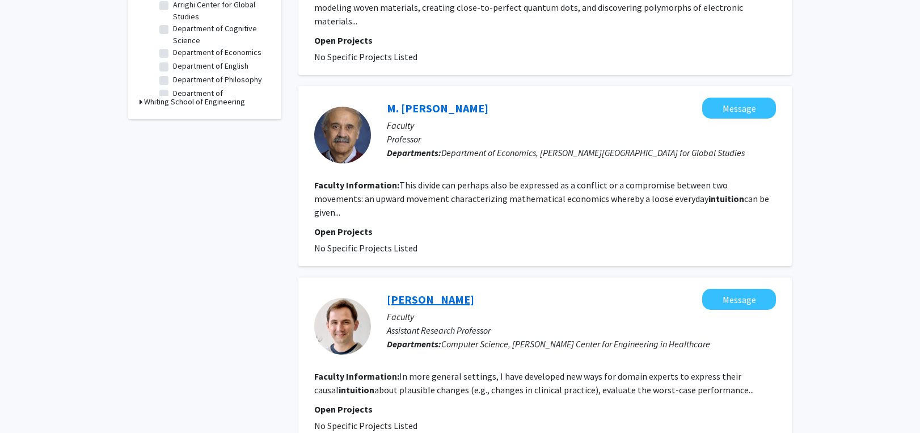
click at [438, 292] on link "[PERSON_NAME]" at bounding box center [430, 299] width 87 height 14
